Goal: Find specific page/section: Find specific page/section

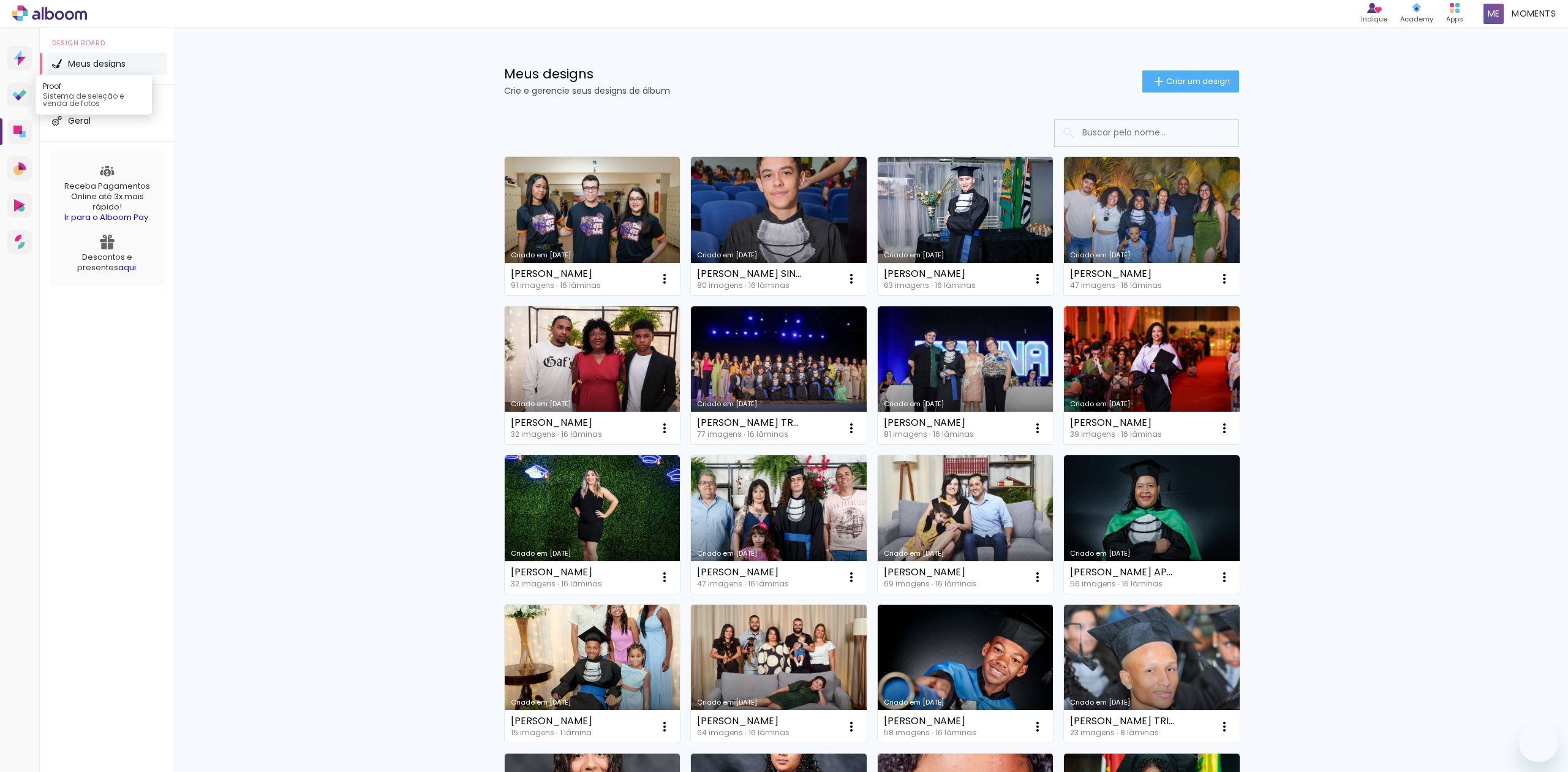
drag, startPoint x: 0, startPoint y: 0, endPoint x: 23, endPoint y: 100, distance: 102.6
click at [1138, 130] on input at bounding box center [1164, 132] width 175 height 25
click at [1192, 138] on input at bounding box center [1164, 132] width 175 height 25
paste input "[PERSON_NAME]"
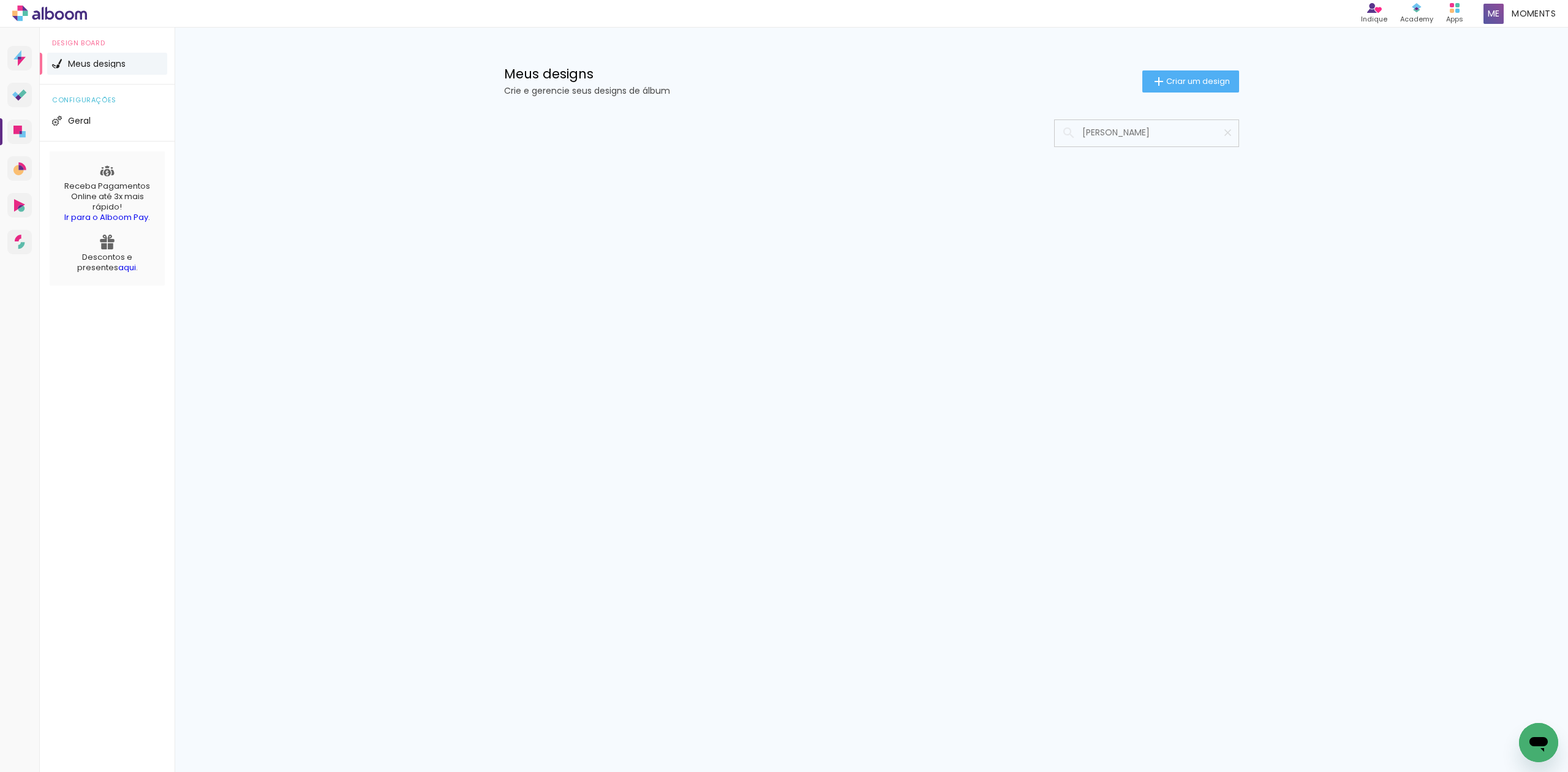
type input "[PERSON_NAME]"
type paper-input "[PERSON_NAME]"
drag, startPoint x: 1116, startPoint y: 150, endPoint x: 1011, endPoint y: 169, distance: 106.7
click at [1011, 169] on div "Mais álbuns" at bounding box center [872, 183] width 796 height 153
paste input "[PERSON_NAME]"
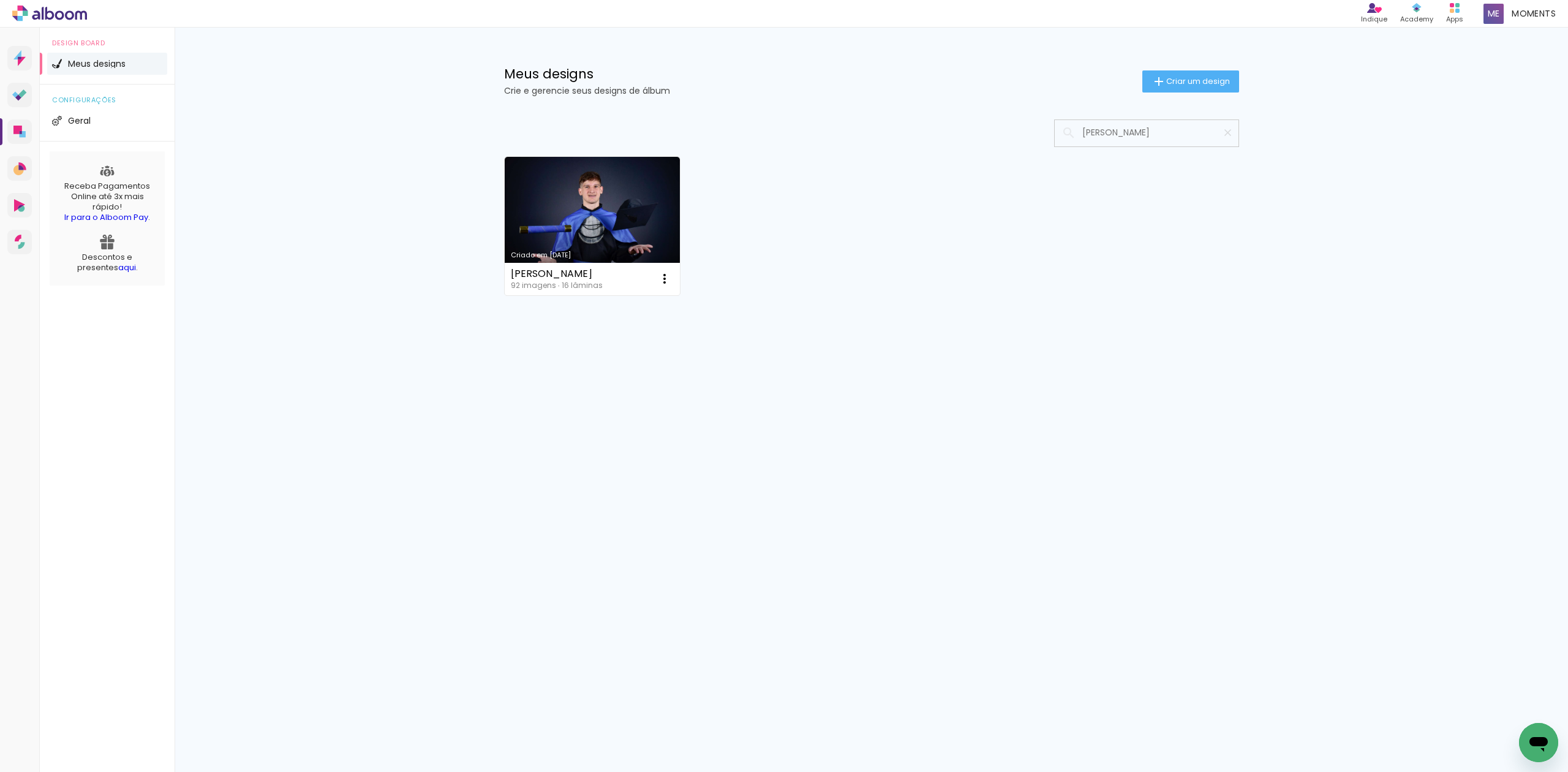
type input "[PERSON_NAME]"
type paper-input "[PERSON_NAME]"
drag, startPoint x: 1150, startPoint y: 132, endPoint x: 1017, endPoint y: 149, distance: 134.1
click at [1017, 149] on div "Criado em [DATE] [PERSON_NAME] 92 imagens ∙ 16 lâminas Abrir Fazer uma cópia Ex…" at bounding box center [872, 258] width 796 height 303
paste input "[PERSON_NAME]"
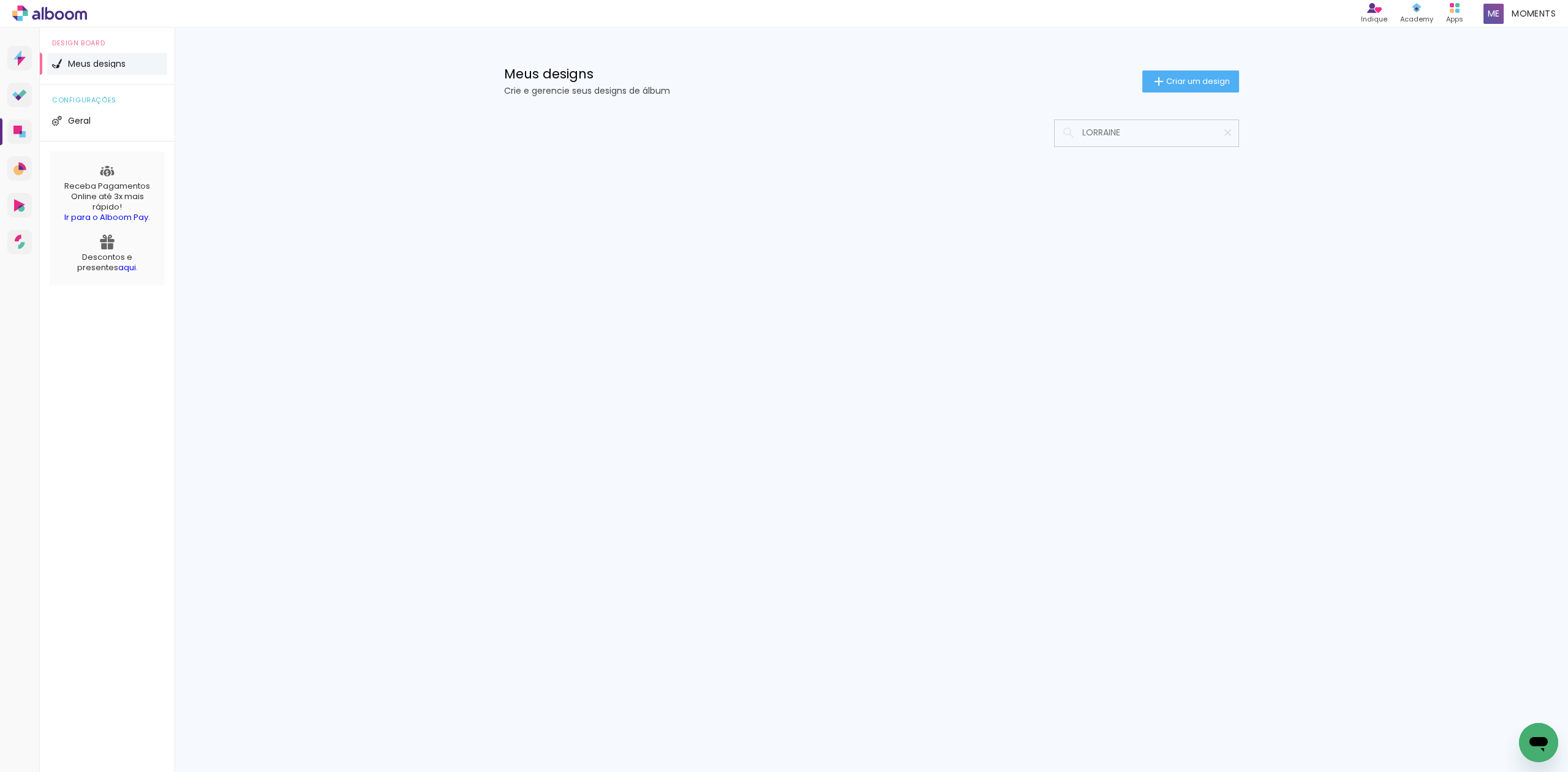
type input "LORRAINE"
type paper-input "LORRAINE"
drag, startPoint x: 1133, startPoint y: 135, endPoint x: 1045, endPoint y: 138, distance: 88.1
click at [1045, 138] on div at bounding box center [872, 133] width 735 height 27
paste input "[PERSON_NAME]"
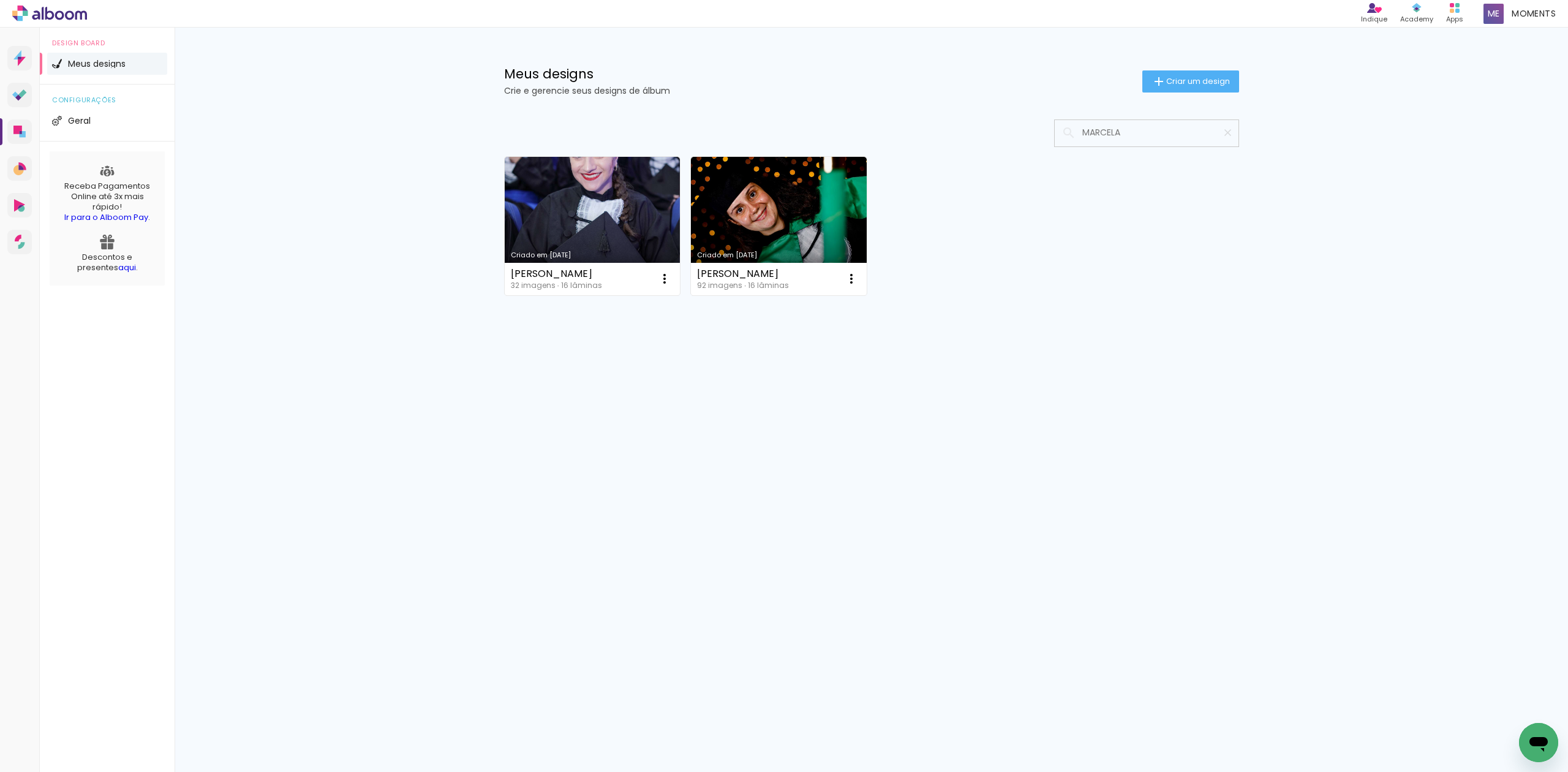
type input "MARCELA"
type paper-input "MARCELA"
drag, startPoint x: 1228, startPoint y: 136, endPoint x: 1172, endPoint y: 107, distance: 63.1
click at [1229, 136] on iron-icon at bounding box center [1228, 133] width 12 height 12
